Goal: Complete application form: Complete application form

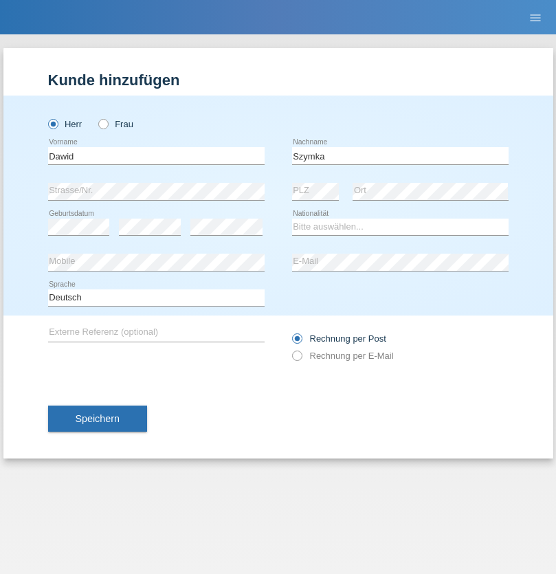
type input "Szymka"
select select "CH"
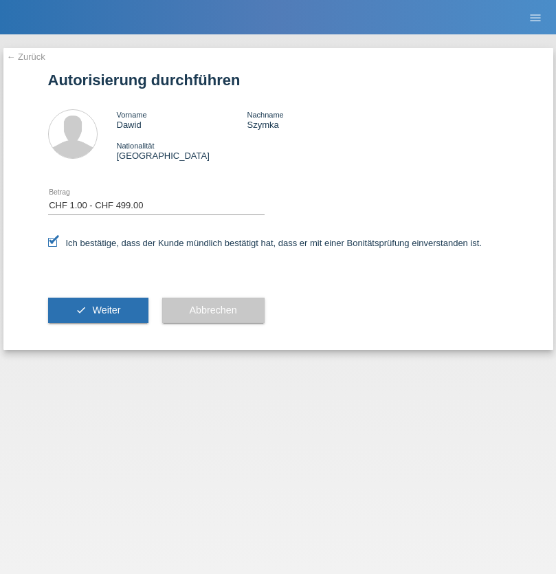
select select "1"
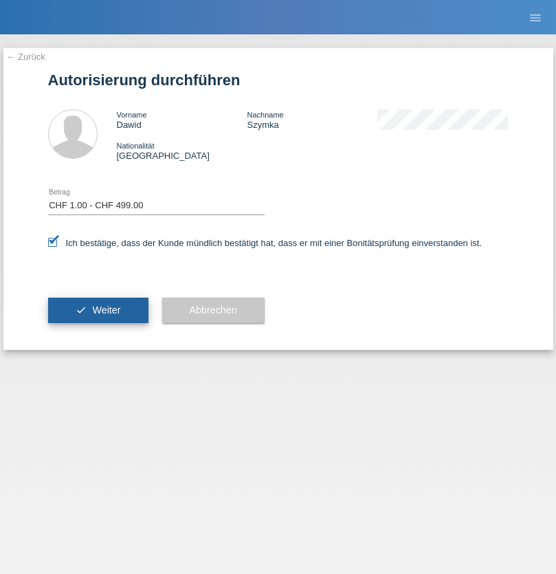
click at [98, 310] on span "Weiter" at bounding box center [106, 309] width 28 height 11
